Goal: Information Seeking & Learning: Learn about a topic

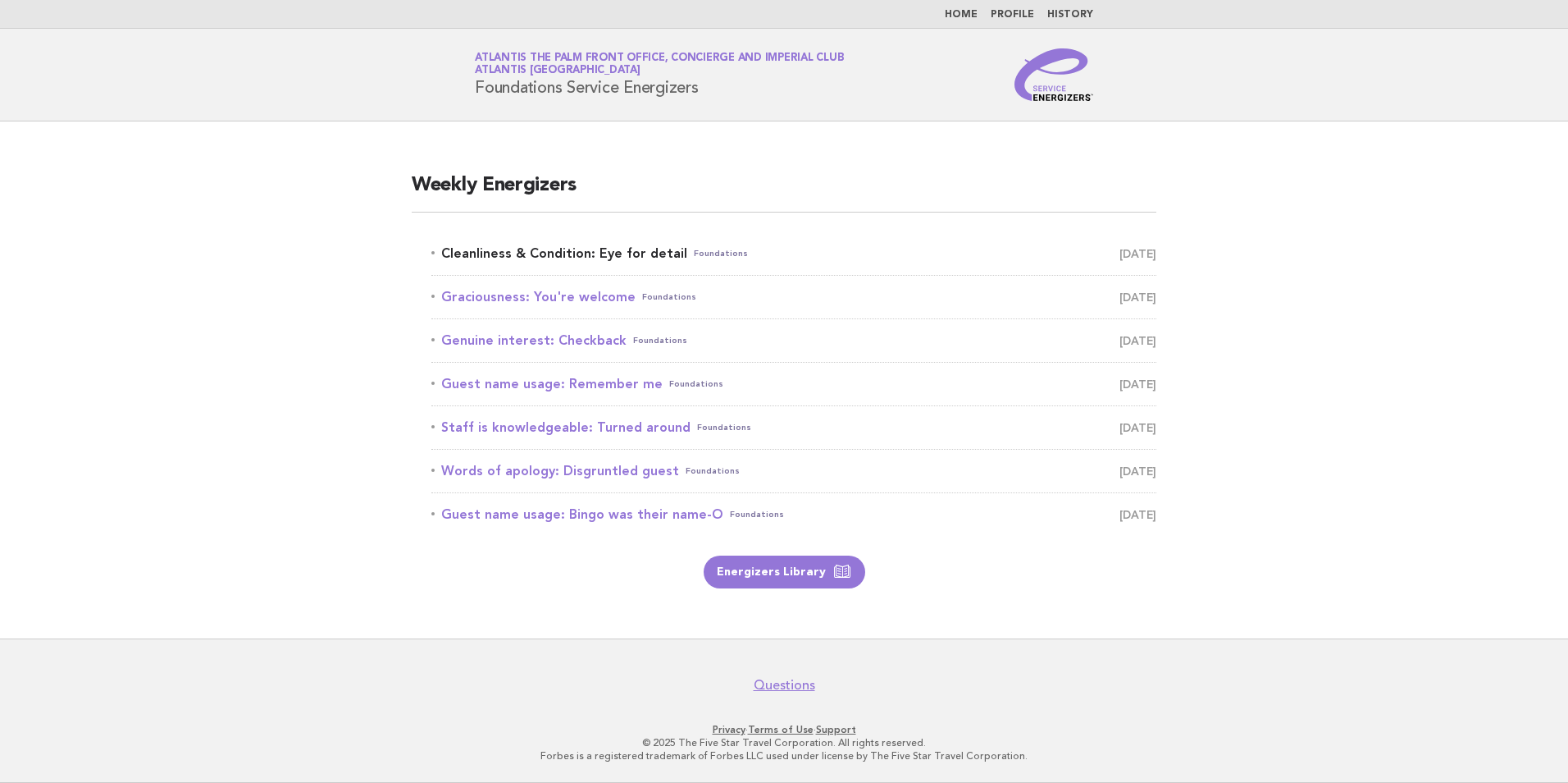
click at [604, 254] on link "Cleanliness & Condition: Eye for detail Foundations October 6" at bounding box center [794, 254] width 725 height 23
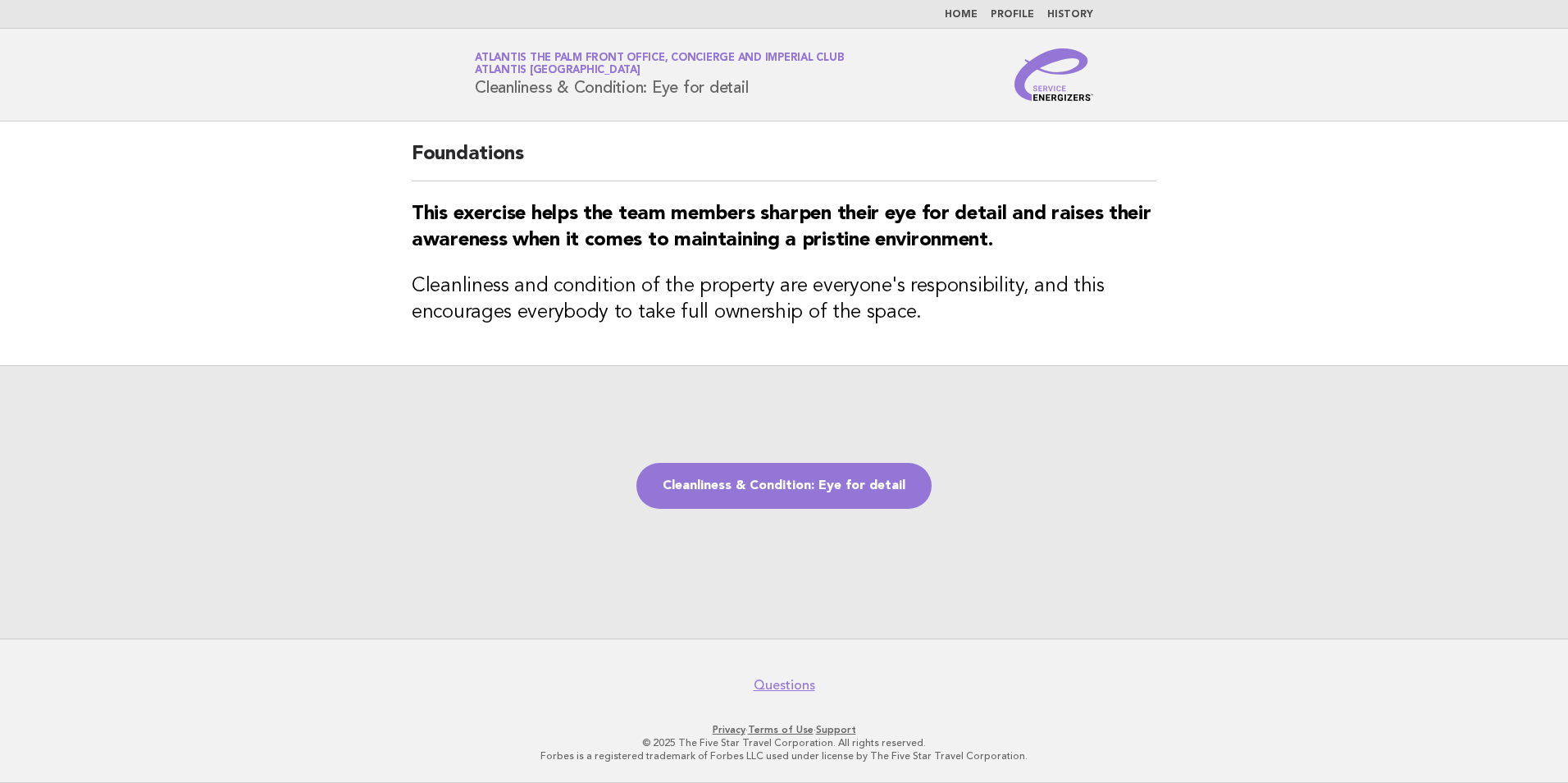
drag, startPoint x: 768, startPoint y: 87, endPoint x: 471, endPoint y: 95, distance: 297.1
click at [471, 95] on div "Service Energizers Atlantis The Palm Front Office, Concierge and Imperial Club …" at bounding box center [784, 75] width 664 height 53
copy h1 "Cleanliness & Condition: Eye for detail"
drag, startPoint x: 876, startPoint y: 320, endPoint x: 856, endPoint y: 314, distance: 20.9
click at [856, 314] on h3 "Cleanliness and condition of the property are everyone's responsibility, and th…" at bounding box center [784, 299] width 745 height 53
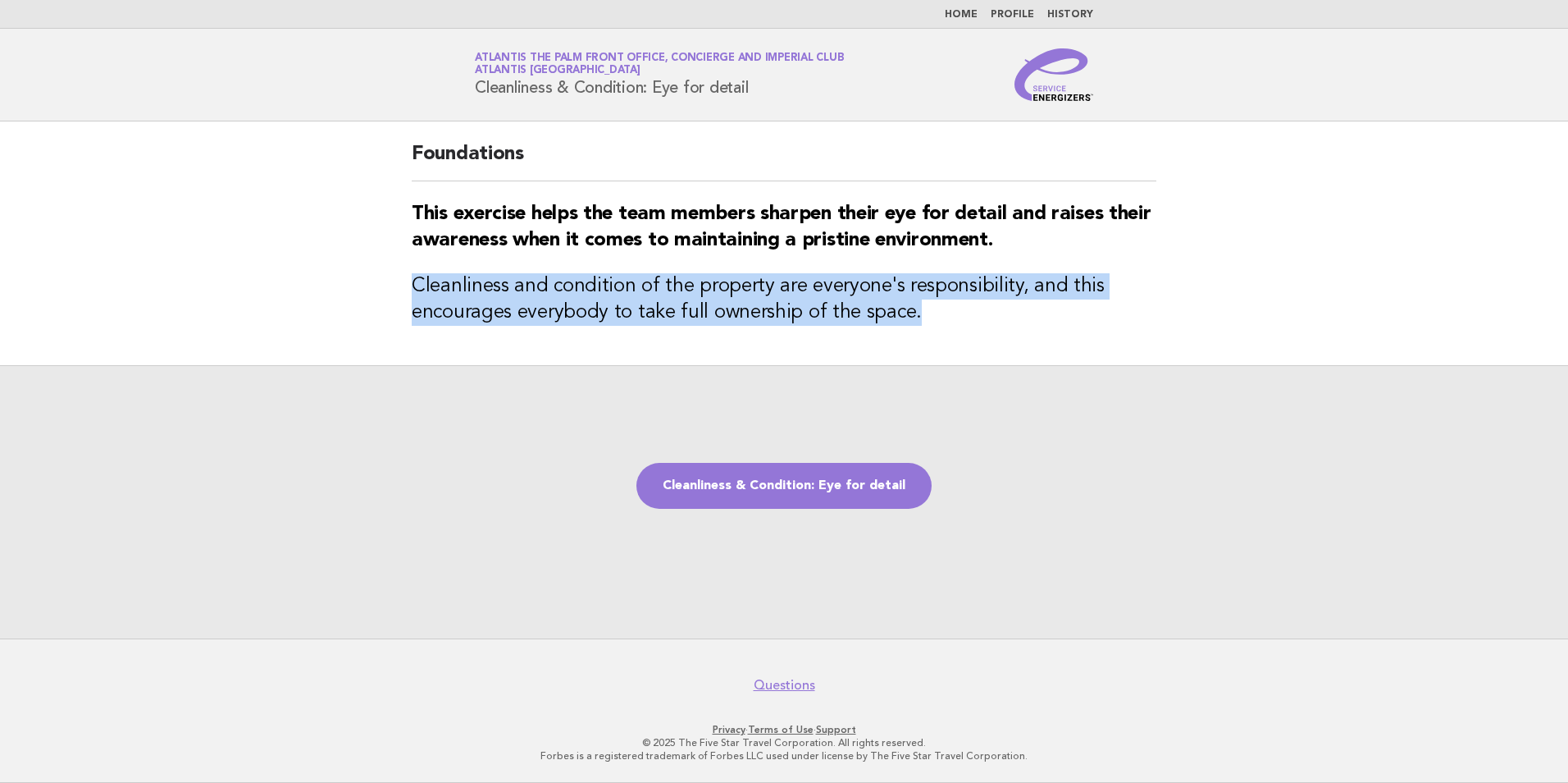
drag, startPoint x: 856, startPoint y: 314, endPoint x: 418, endPoint y: 287, distance: 438.8
click at [418, 287] on h3 "Cleanliness and condition of the property are everyone's responsibility, and th…" at bounding box center [784, 299] width 745 height 53
copy h3 "Cleanliness and condition of the property are everyone's responsibility, and th…"
drag, startPoint x: 763, startPoint y: 495, endPoint x: 743, endPoint y: 495, distance: 20.0
click at [763, 495] on link "Cleanliness & Condition: Eye for detail" at bounding box center [784, 485] width 295 height 46
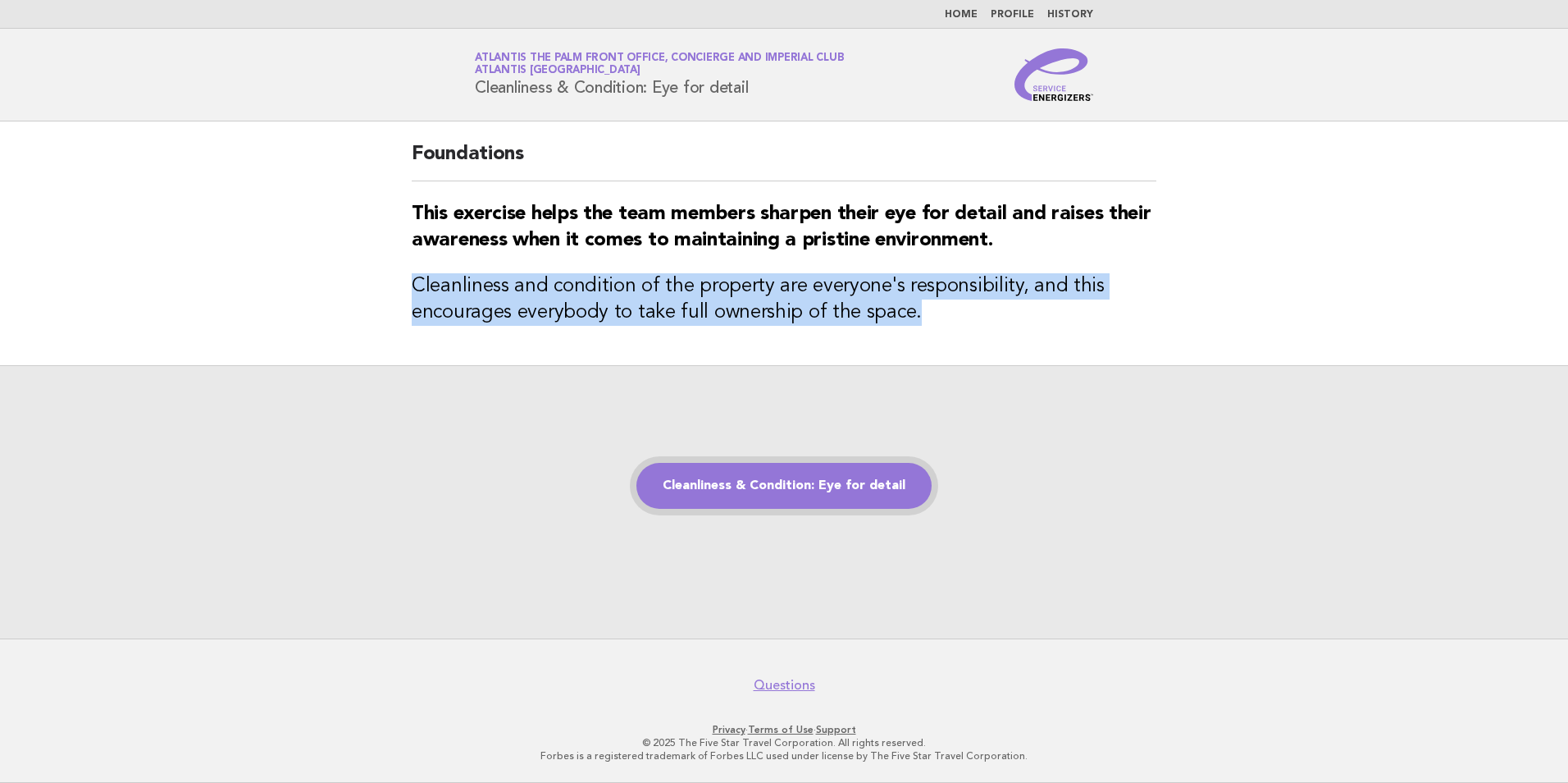
click at [784, 476] on link "Cleanliness & Condition: Eye for detail" at bounding box center [784, 485] width 295 height 46
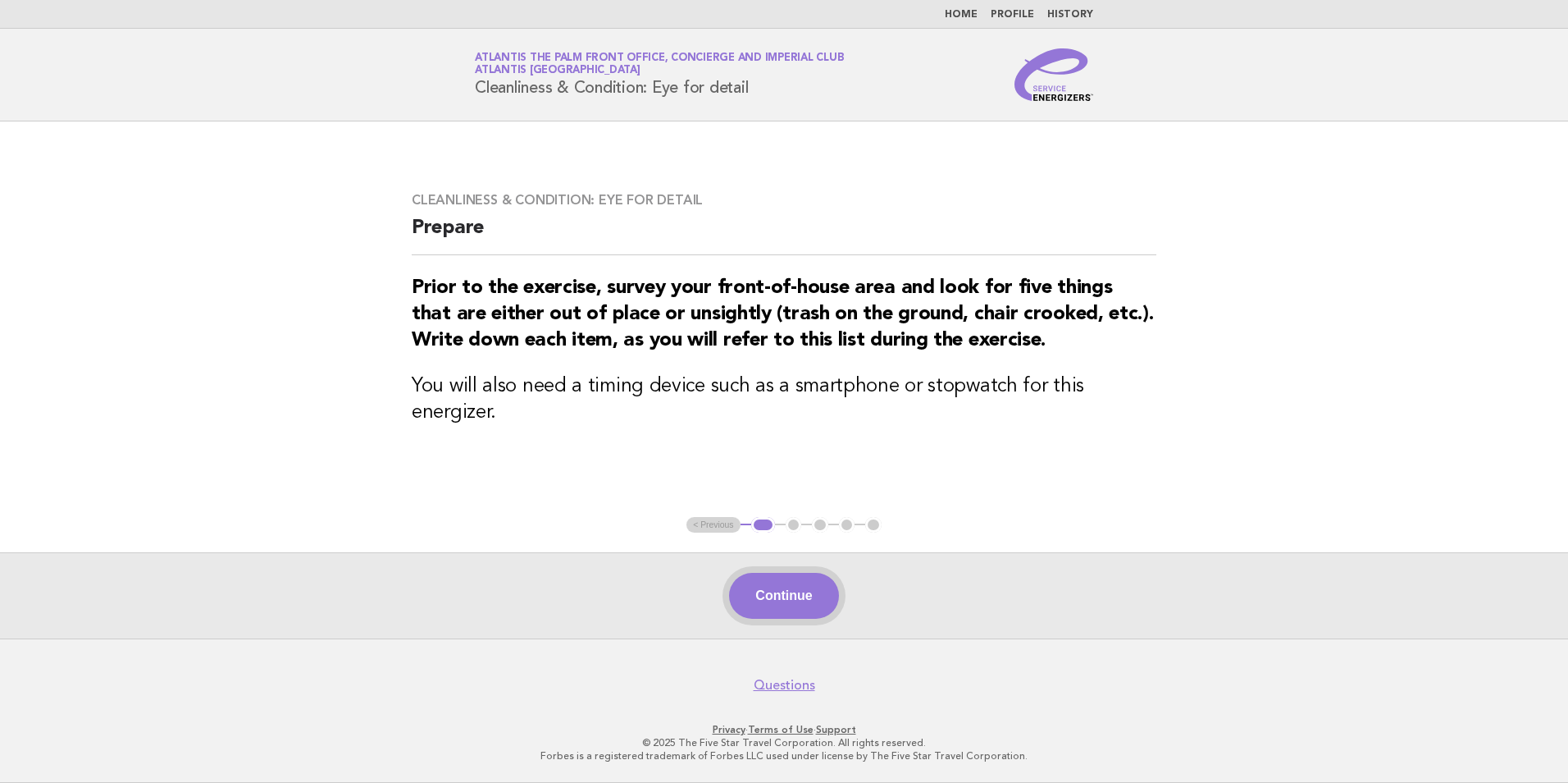
click at [829, 583] on button "Continue" at bounding box center [784, 595] width 109 height 46
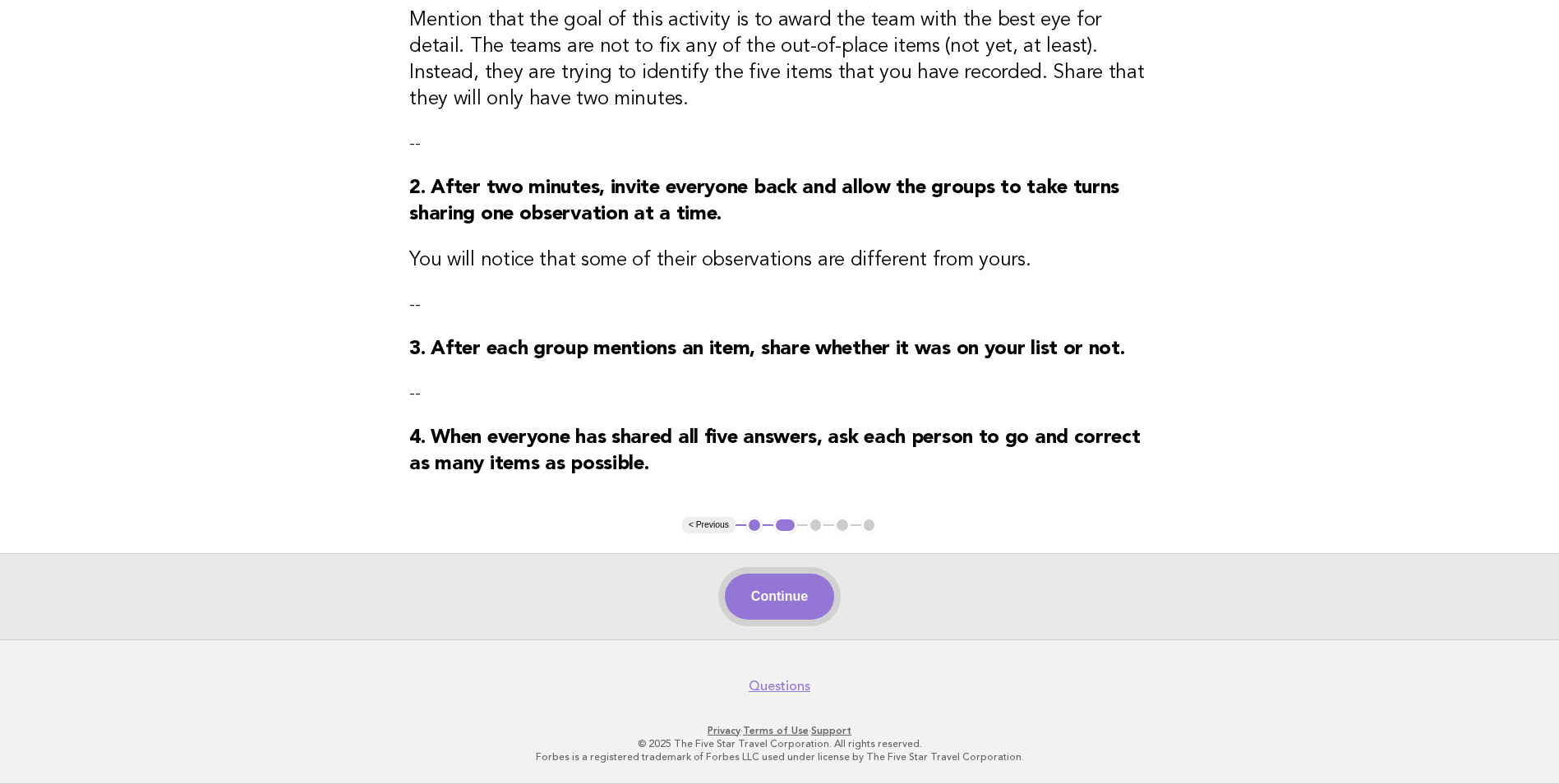
click at [770, 611] on button "Continue" at bounding box center [779, 596] width 109 height 46
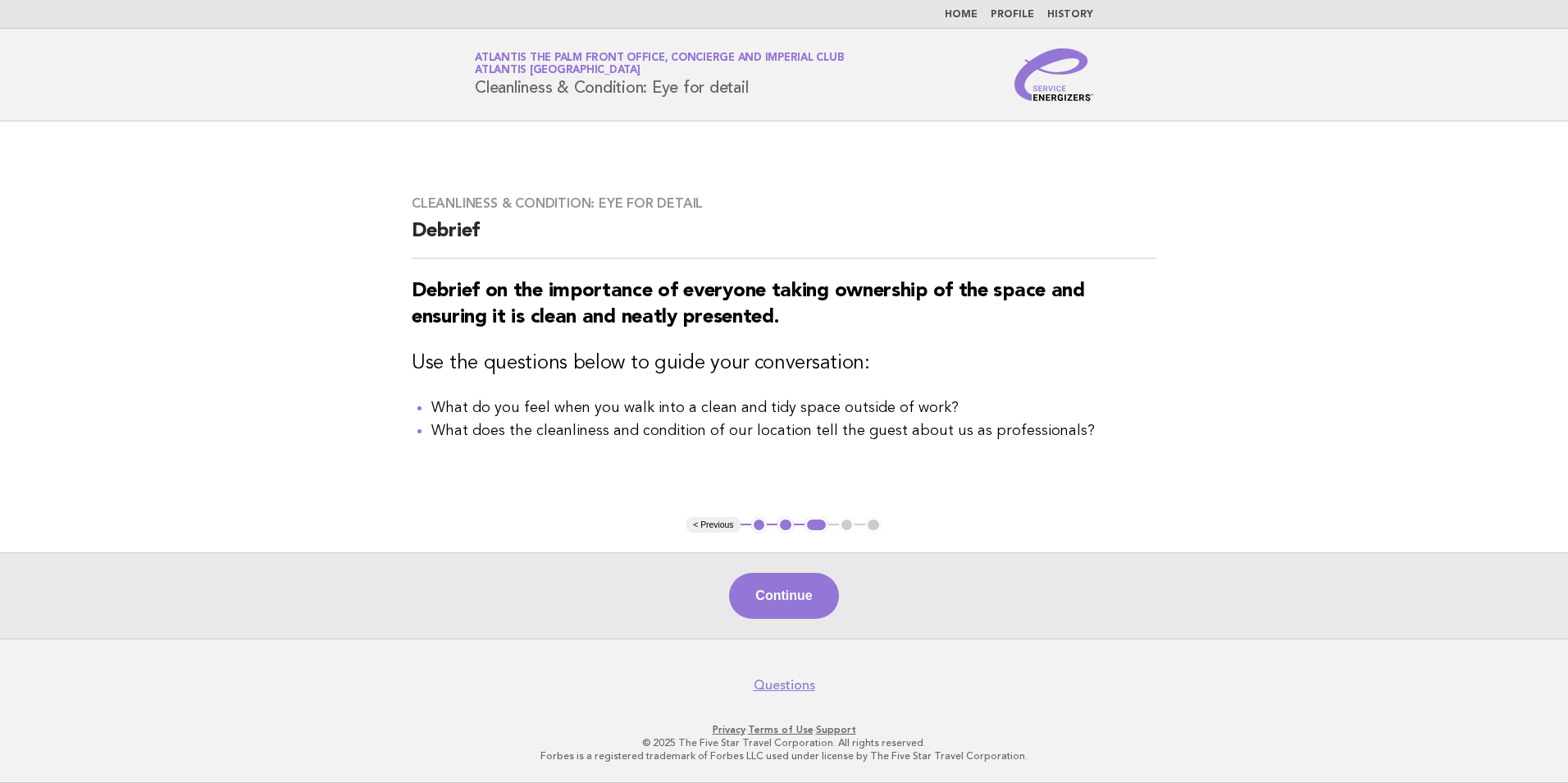
click at [780, 600] on button "Continue" at bounding box center [784, 595] width 109 height 46
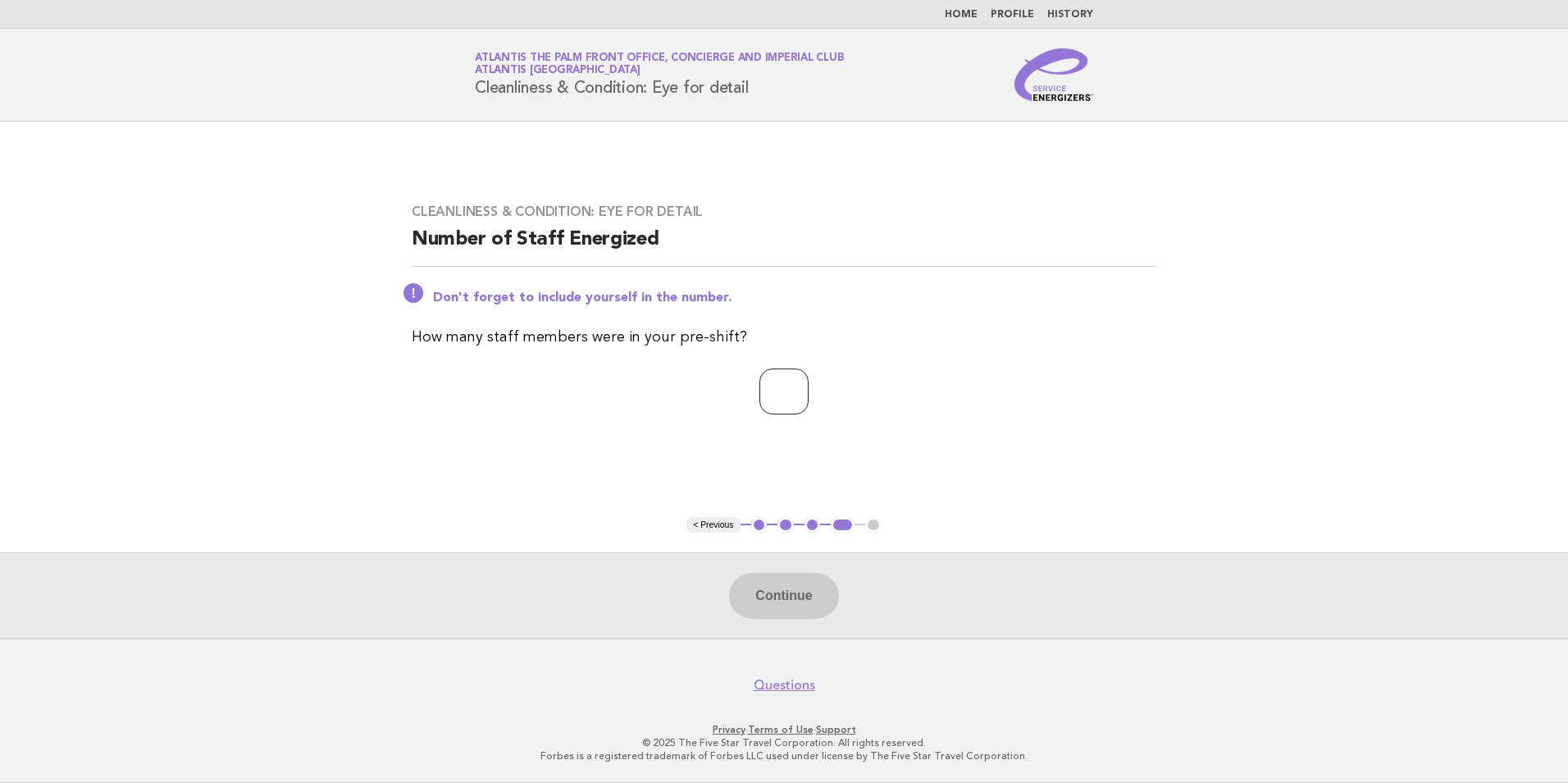
click at [787, 400] on input "number" at bounding box center [784, 392] width 49 height 46
type input "**"
click at [770, 581] on button "Continue" at bounding box center [784, 595] width 109 height 46
